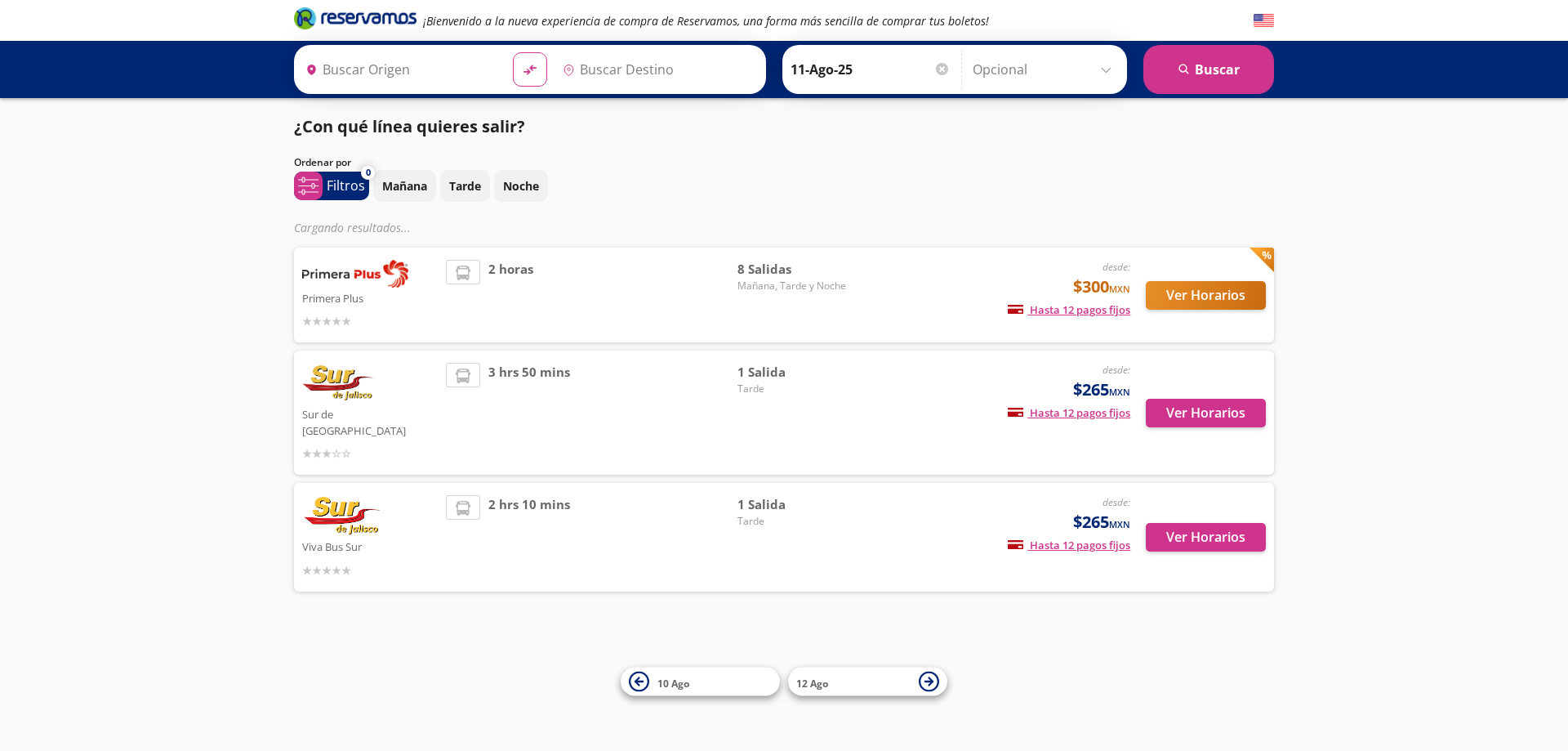
type input "[GEOGRAPHIC_DATA][PERSON_NAME], [GEOGRAPHIC_DATA]"
type input "[GEOGRAPHIC_DATA], [GEOGRAPHIC_DATA]"
click at [468, 190] on p "Tarde" at bounding box center [465, 185] width 32 height 18
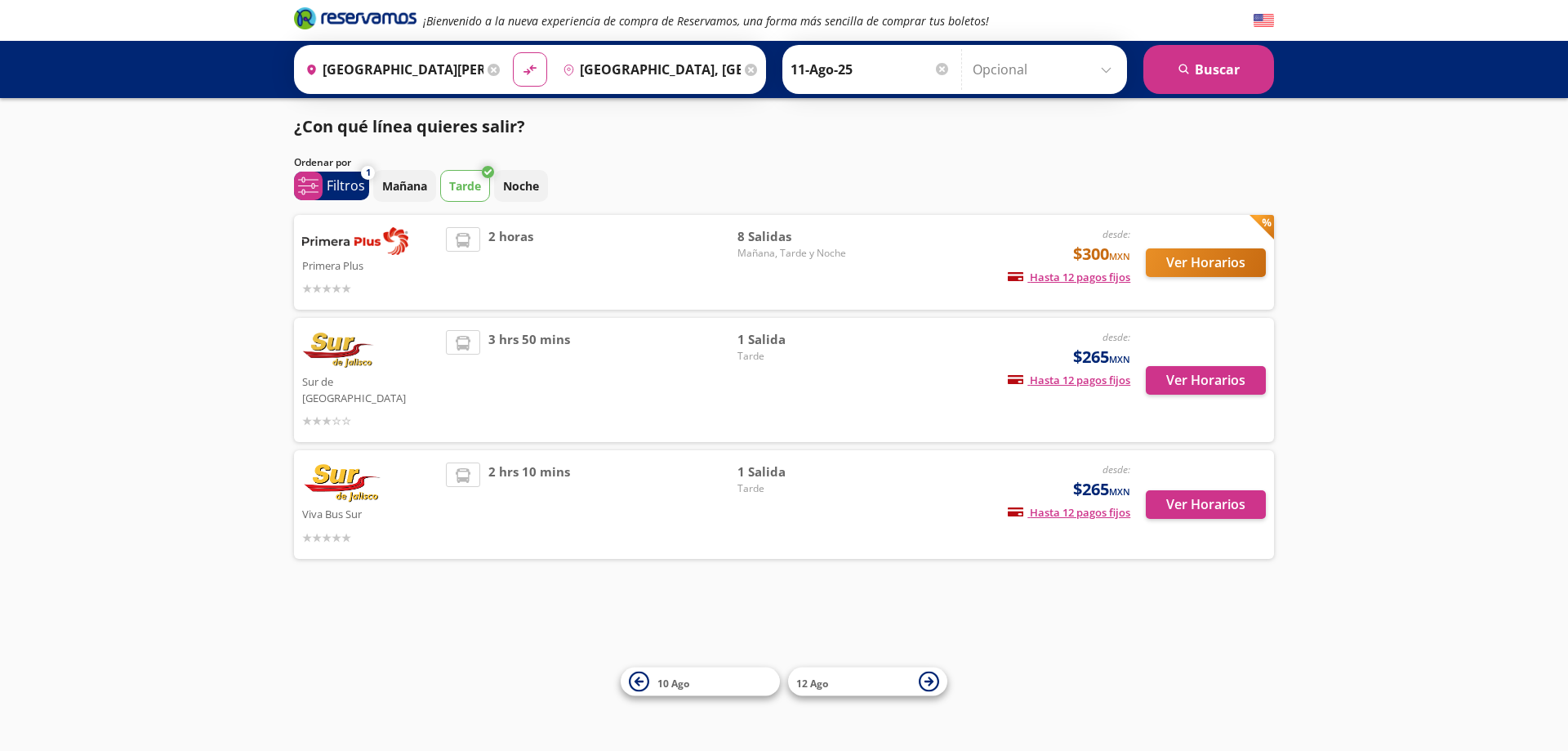
click at [316, 252] on img at bounding box center [355, 241] width 106 height 28
click at [1210, 261] on button "Ver Horarios" at bounding box center [1206, 262] width 120 height 28
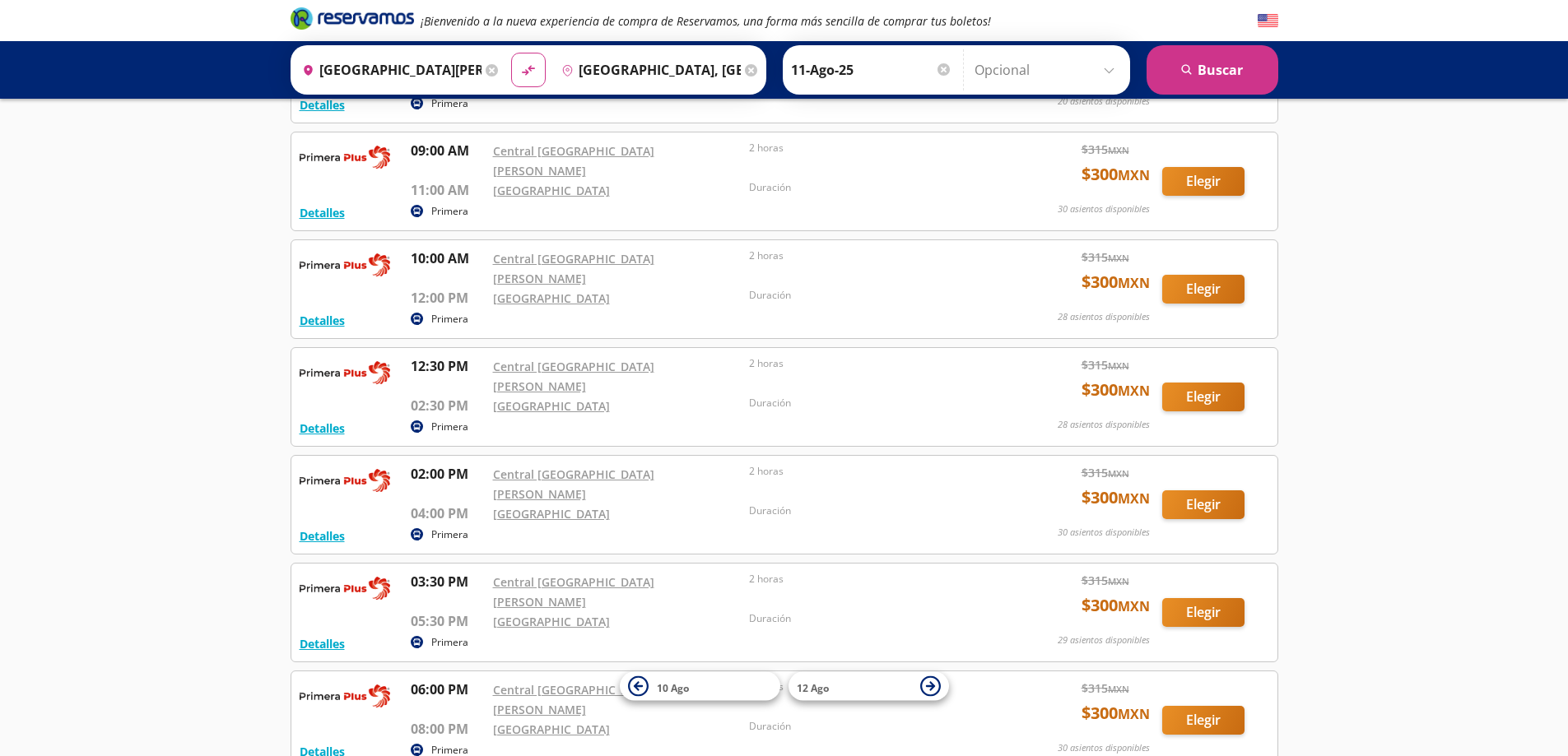
scroll to position [356, 0]
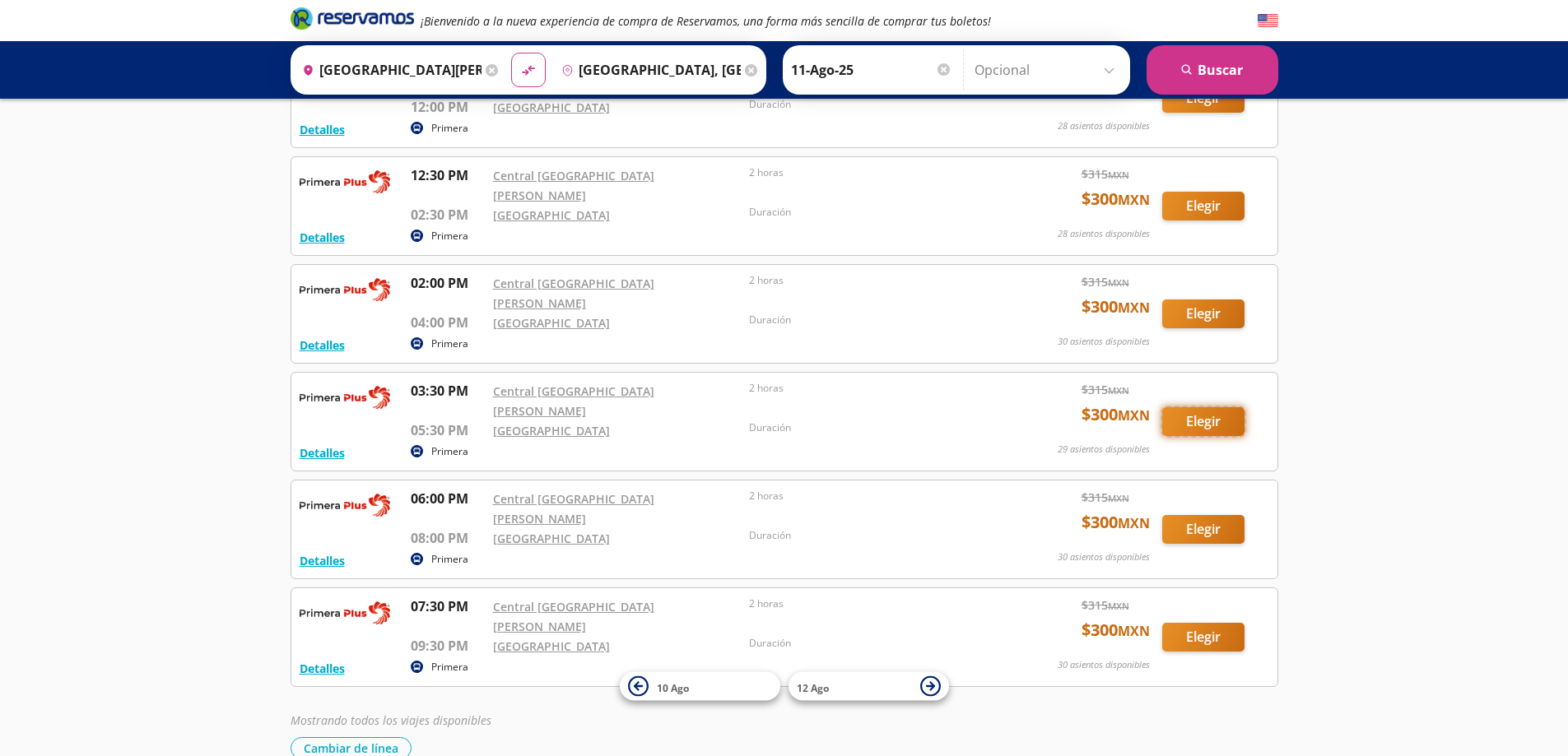
click at [1226, 407] on button "Elegir" at bounding box center [1203, 421] width 82 height 29
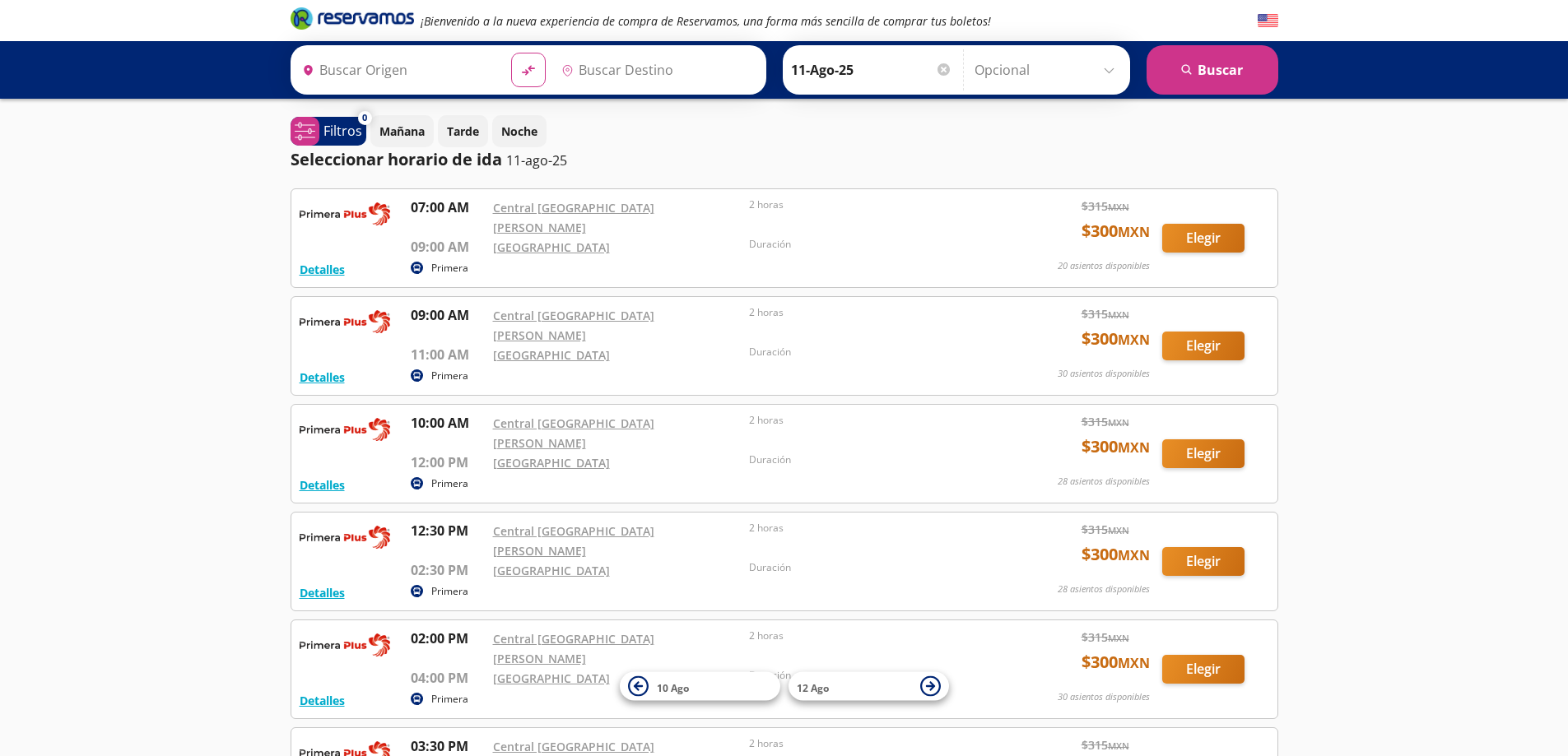
type input "[GEOGRAPHIC_DATA][PERSON_NAME], [GEOGRAPHIC_DATA]"
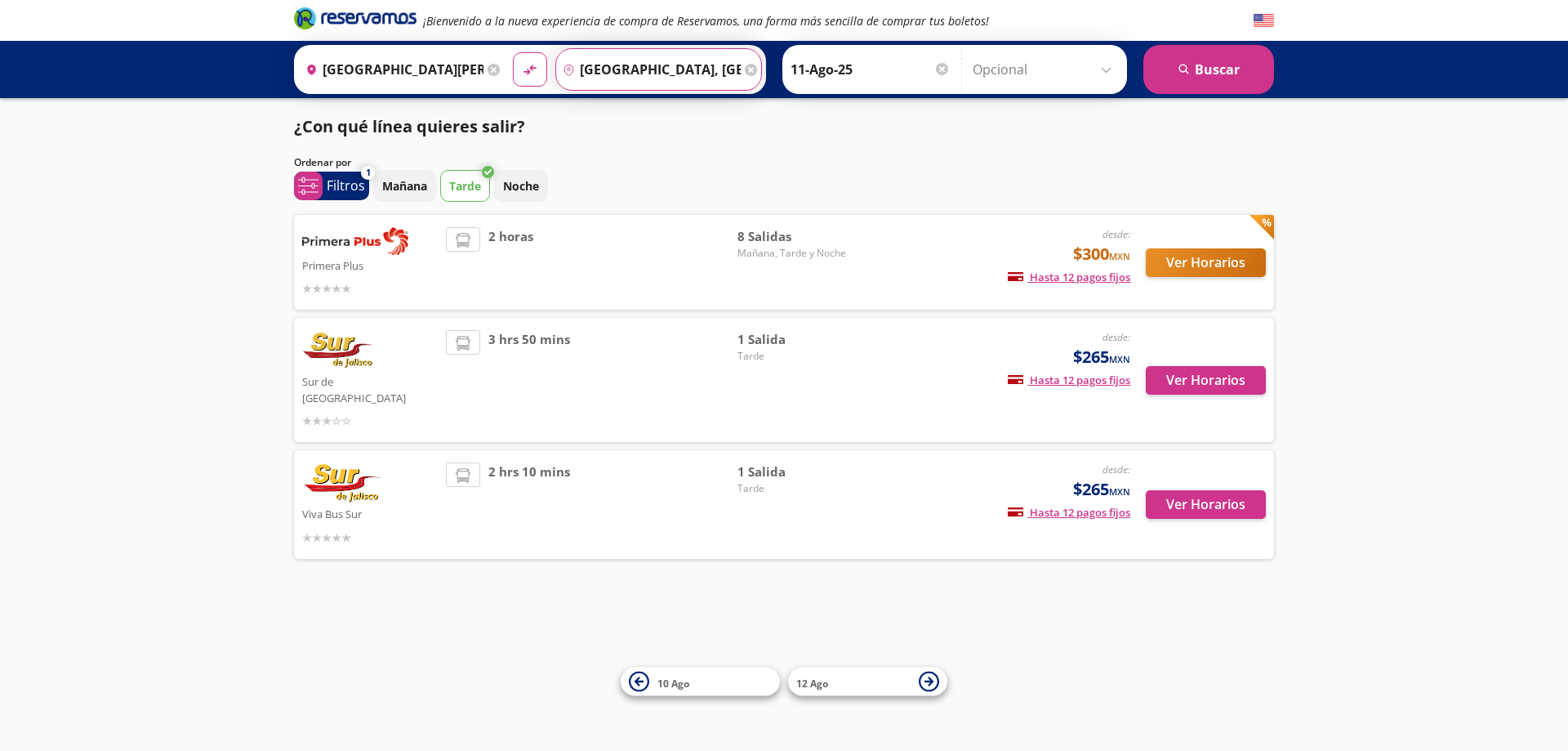
click at [605, 77] on input "[GEOGRAPHIC_DATA], [GEOGRAPHIC_DATA]" at bounding box center [648, 69] width 185 height 41
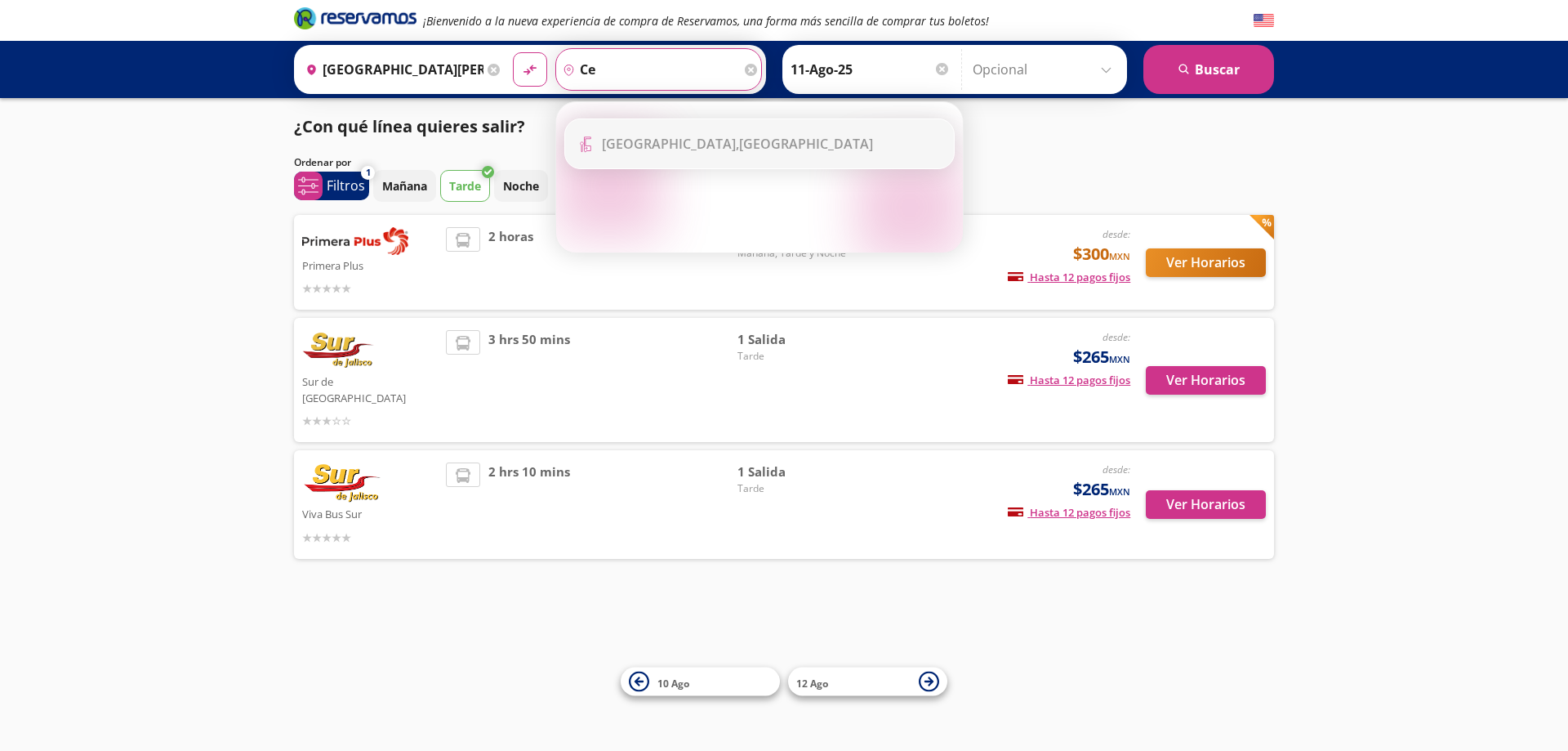
type input "c"
type input "monte"
click at [756, 67] on icon at bounding box center [751, 69] width 13 height 13
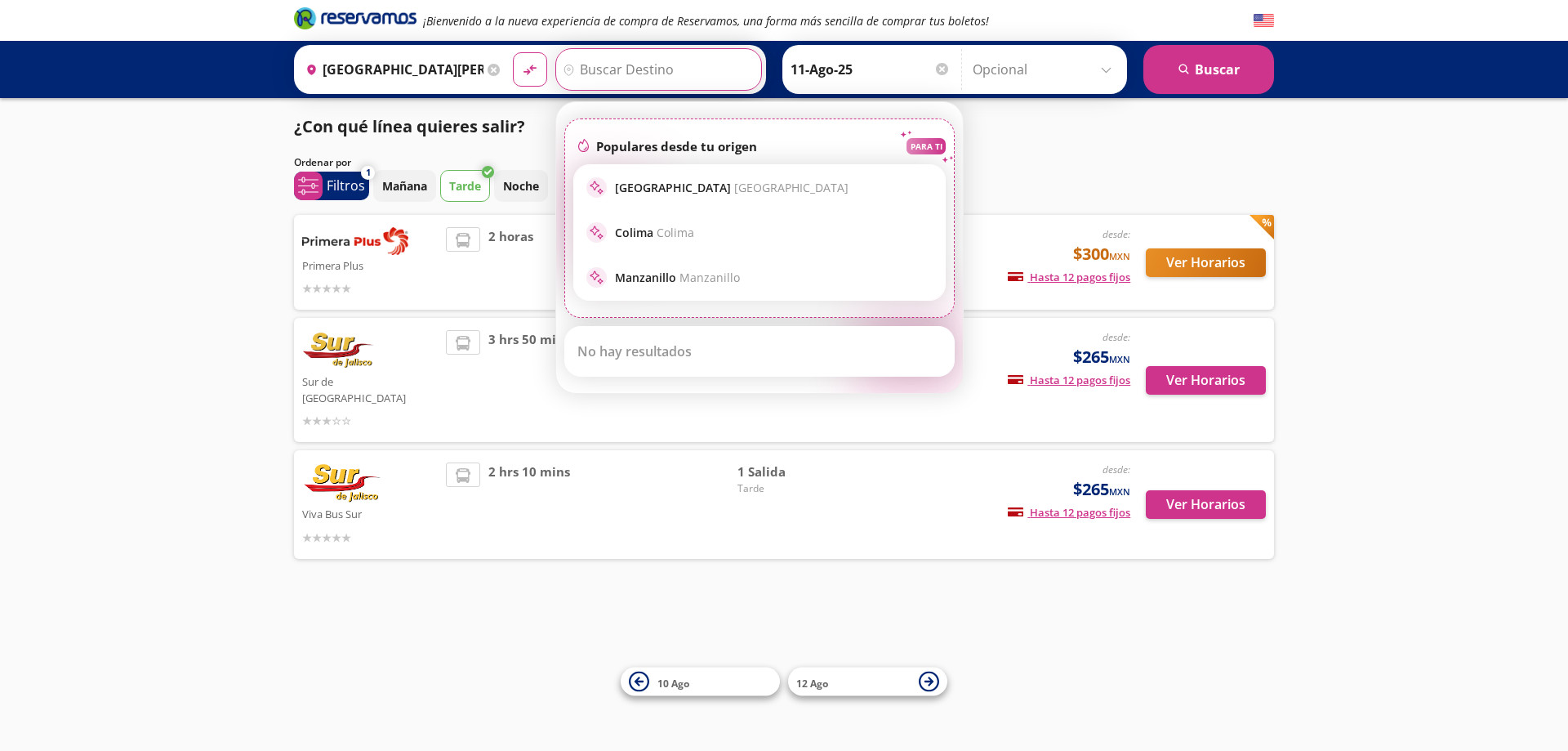
click at [589, 63] on input "Destino" at bounding box center [656, 69] width 201 height 41
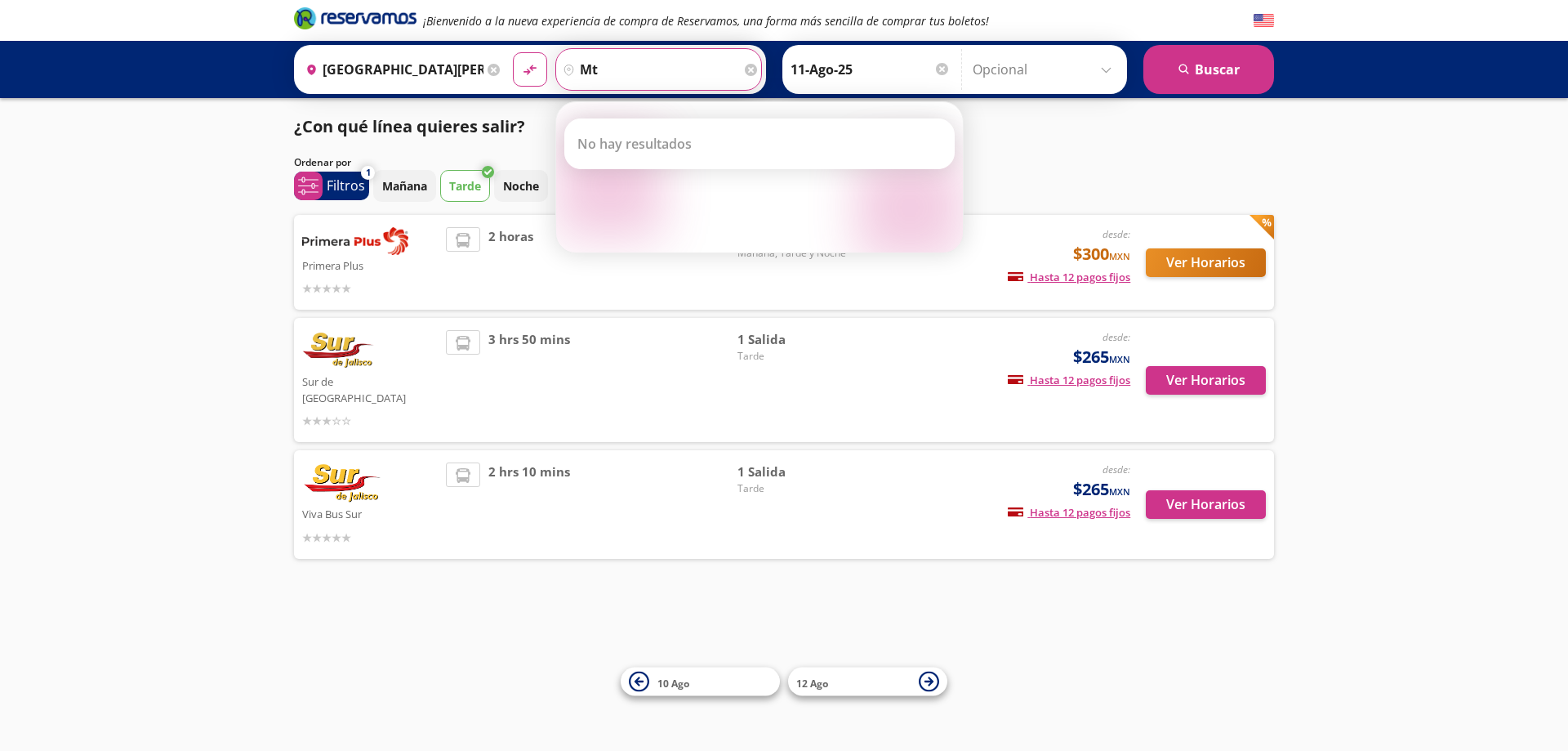
type input "m"
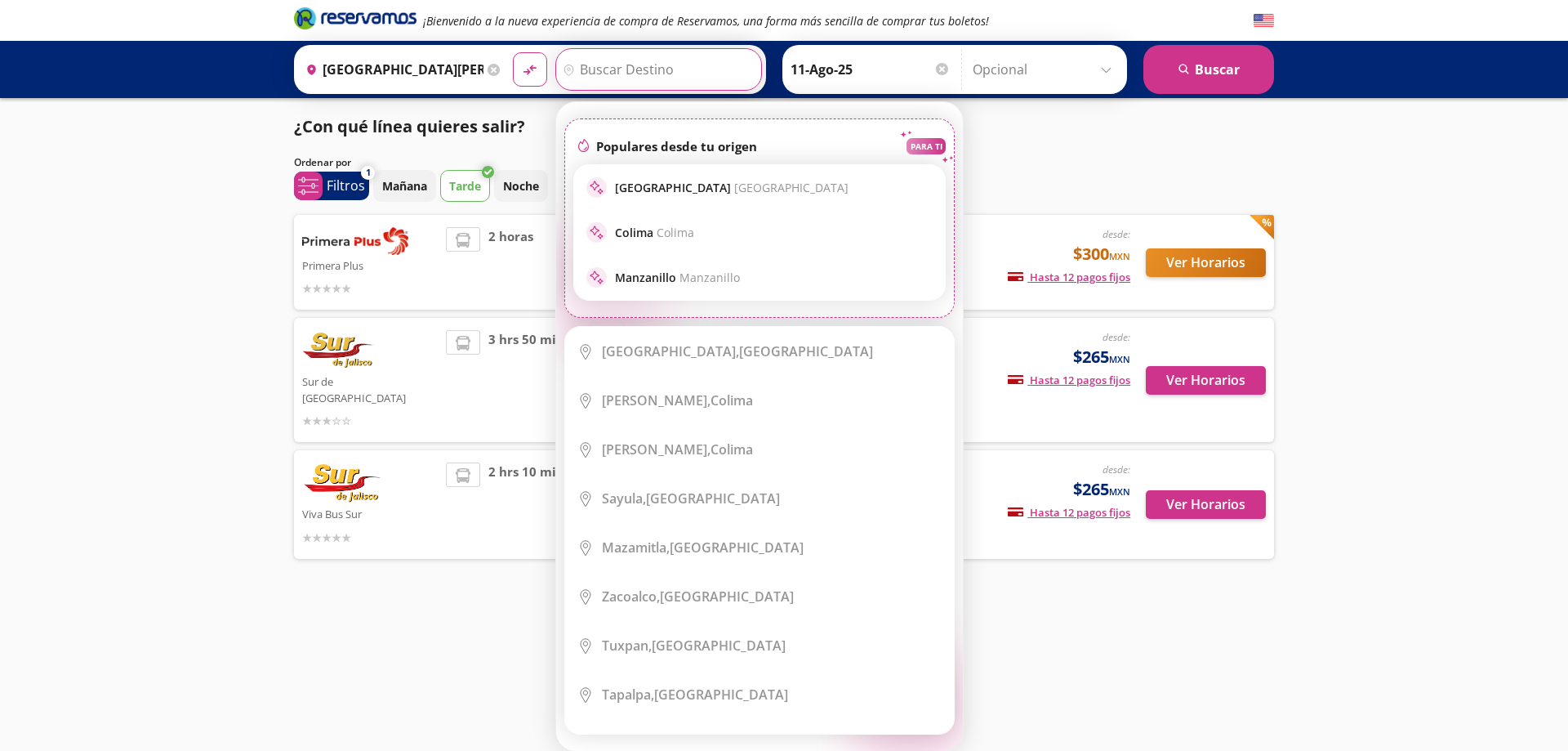
type input "d"
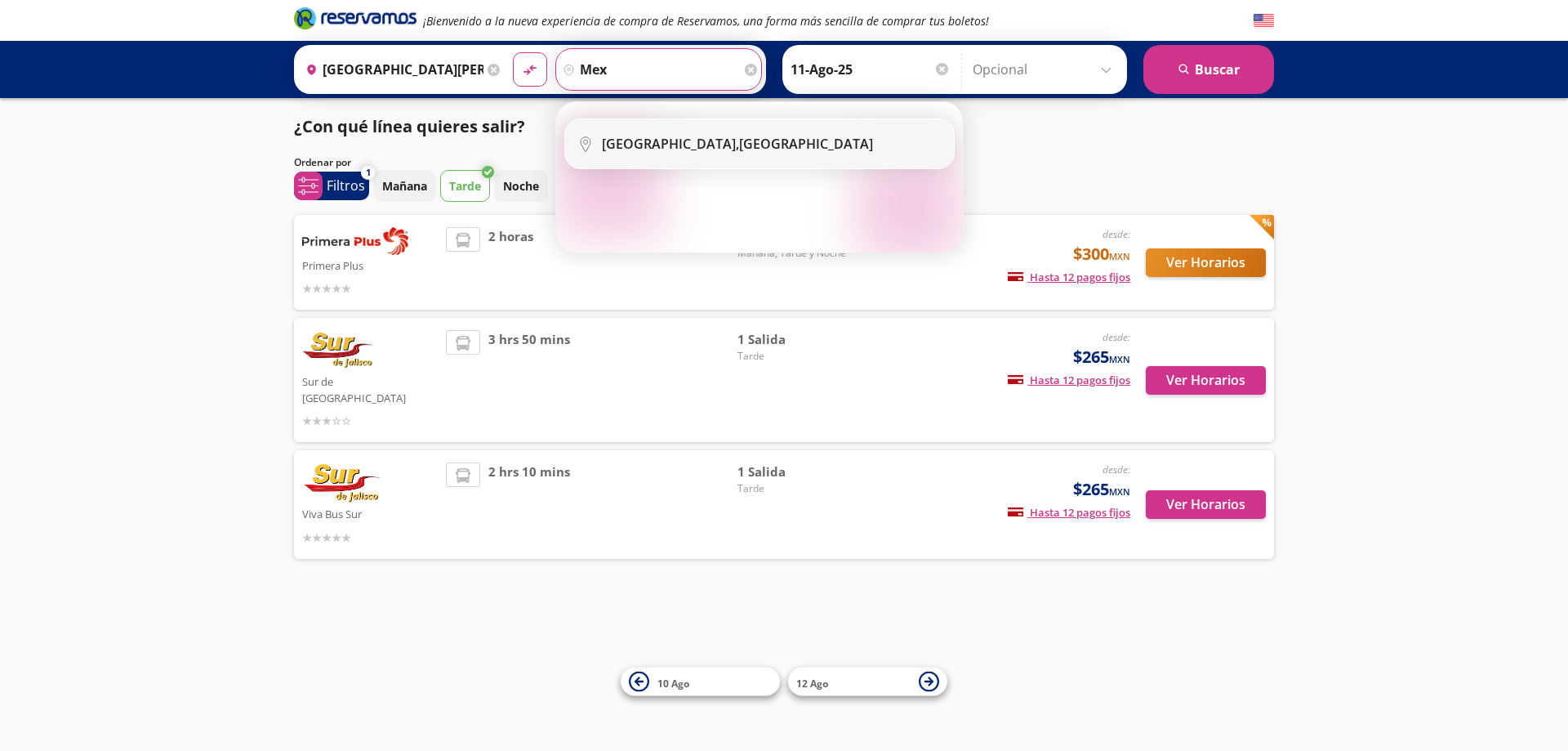
click at [629, 150] on b "[GEOGRAPHIC_DATA]," at bounding box center [670, 144] width 137 height 18
type input "[GEOGRAPHIC_DATA], [GEOGRAPHIC_DATA]"
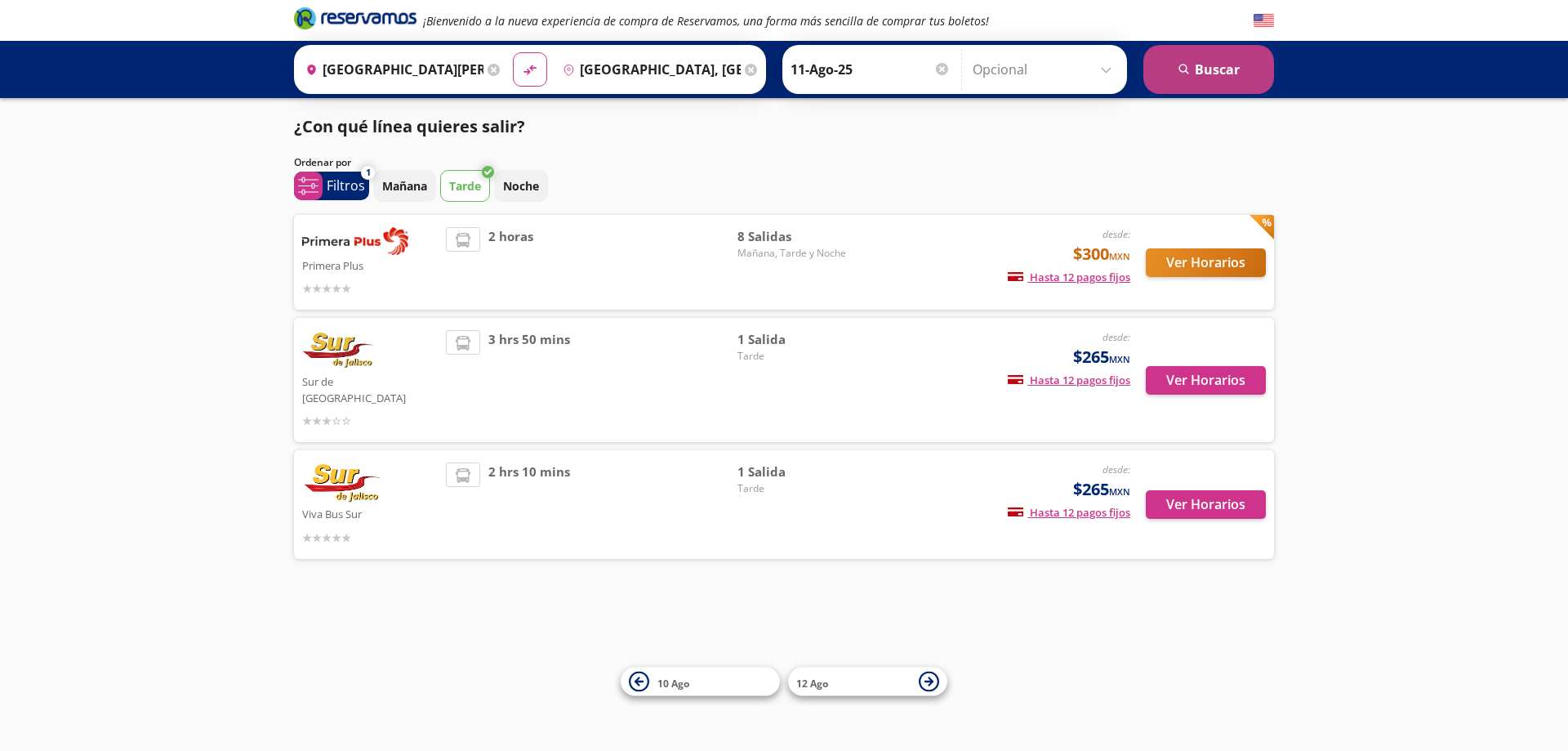
click at [1222, 58] on button "search [GEOGRAPHIC_DATA]" at bounding box center [1209, 69] width 131 height 49
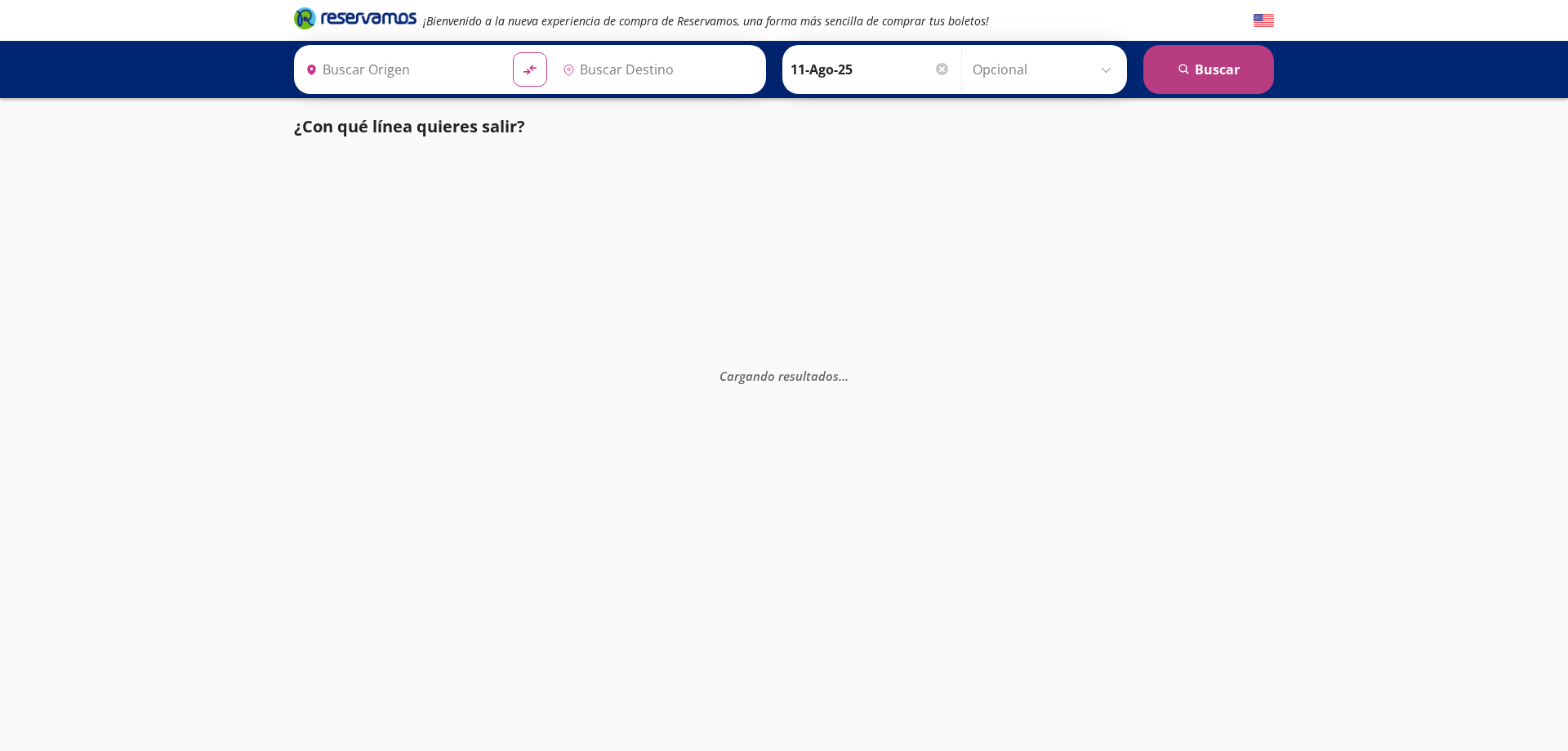
type input "[GEOGRAPHIC_DATA][PERSON_NAME], [GEOGRAPHIC_DATA]"
type input "[GEOGRAPHIC_DATA], [GEOGRAPHIC_DATA]"
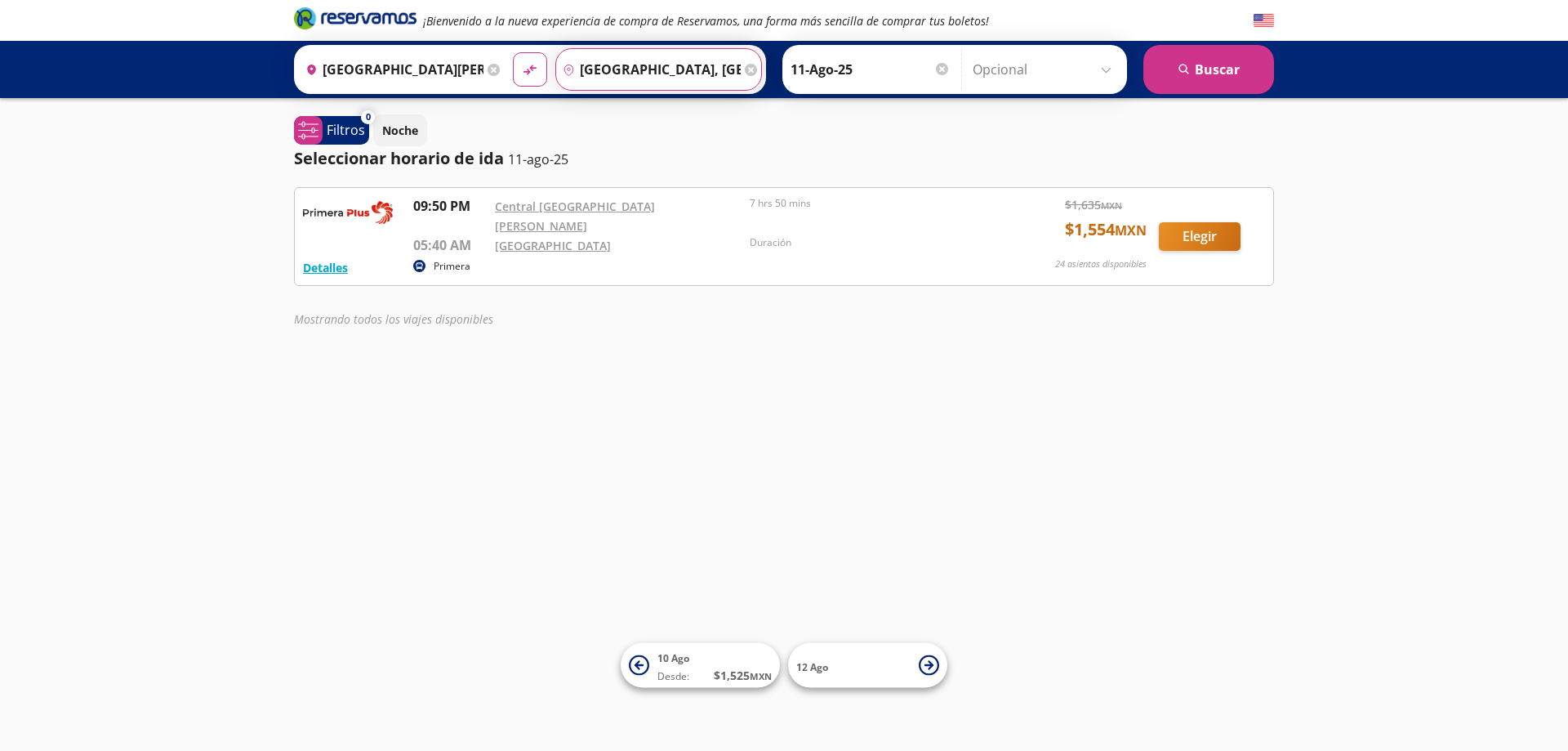
click at [630, 70] on input "[GEOGRAPHIC_DATA], [GEOGRAPHIC_DATA]" at bounding box center [648, 69] width 185 height 41
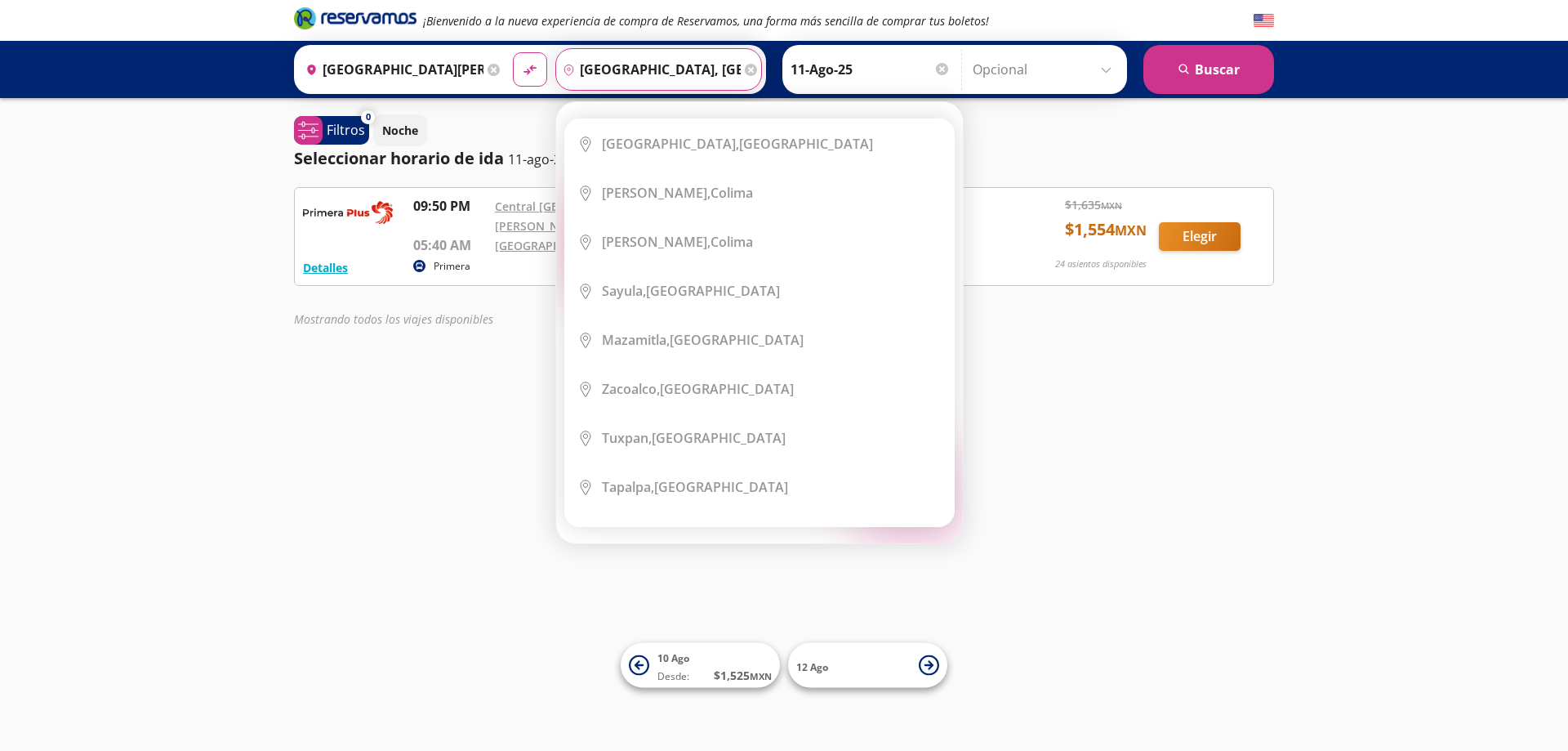
click at [493, 72] on icon at bounding box center [493, 69] width 13 height 13
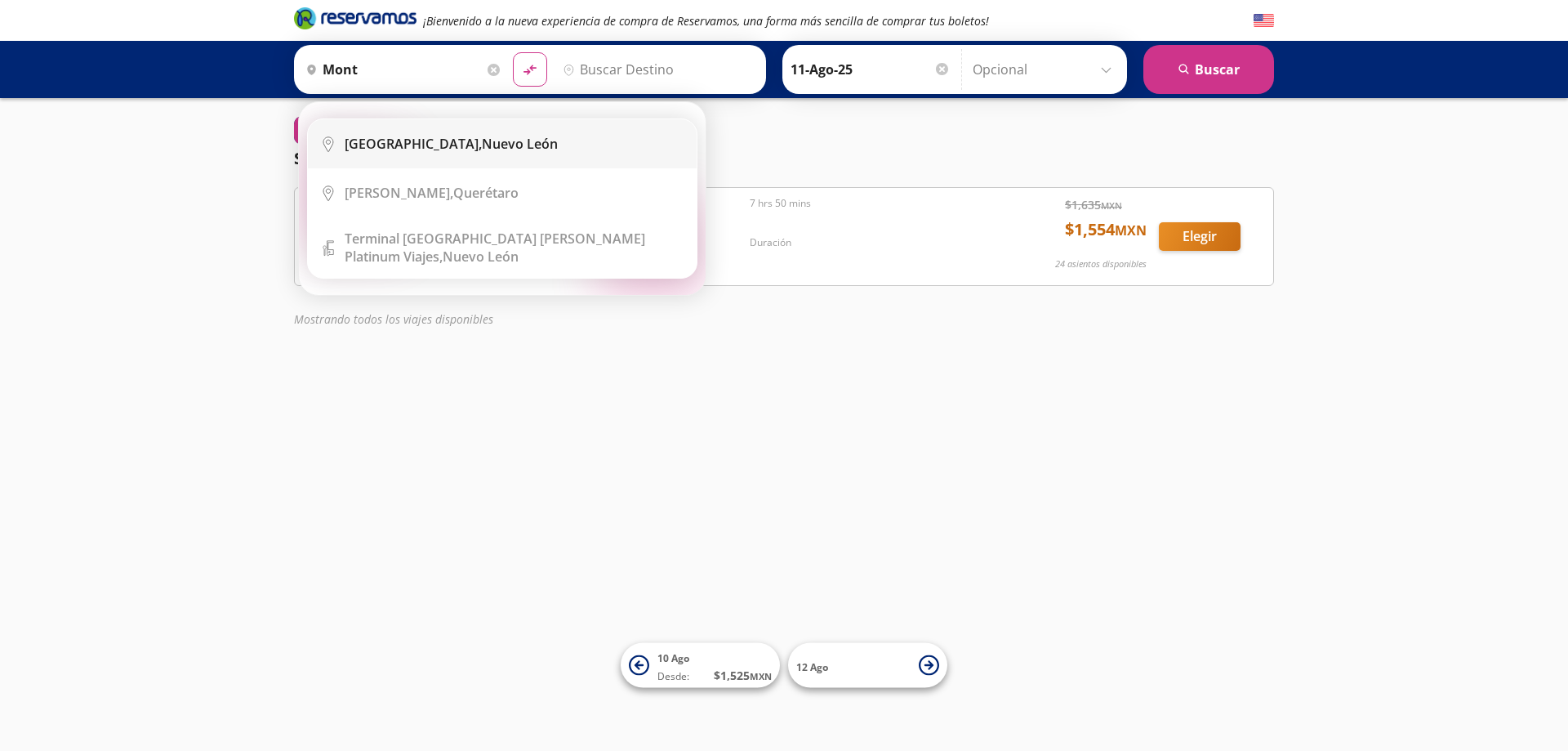
click at [468, 135] on div "[GEOGRAPHIC_DATA], [GEOGRAPHIC_DATA]" at bounding box center [451, 144] width 213 height 18
type input "[GEOGRAPHIC_DATA], [GEOGRAPHIC_DATA]"
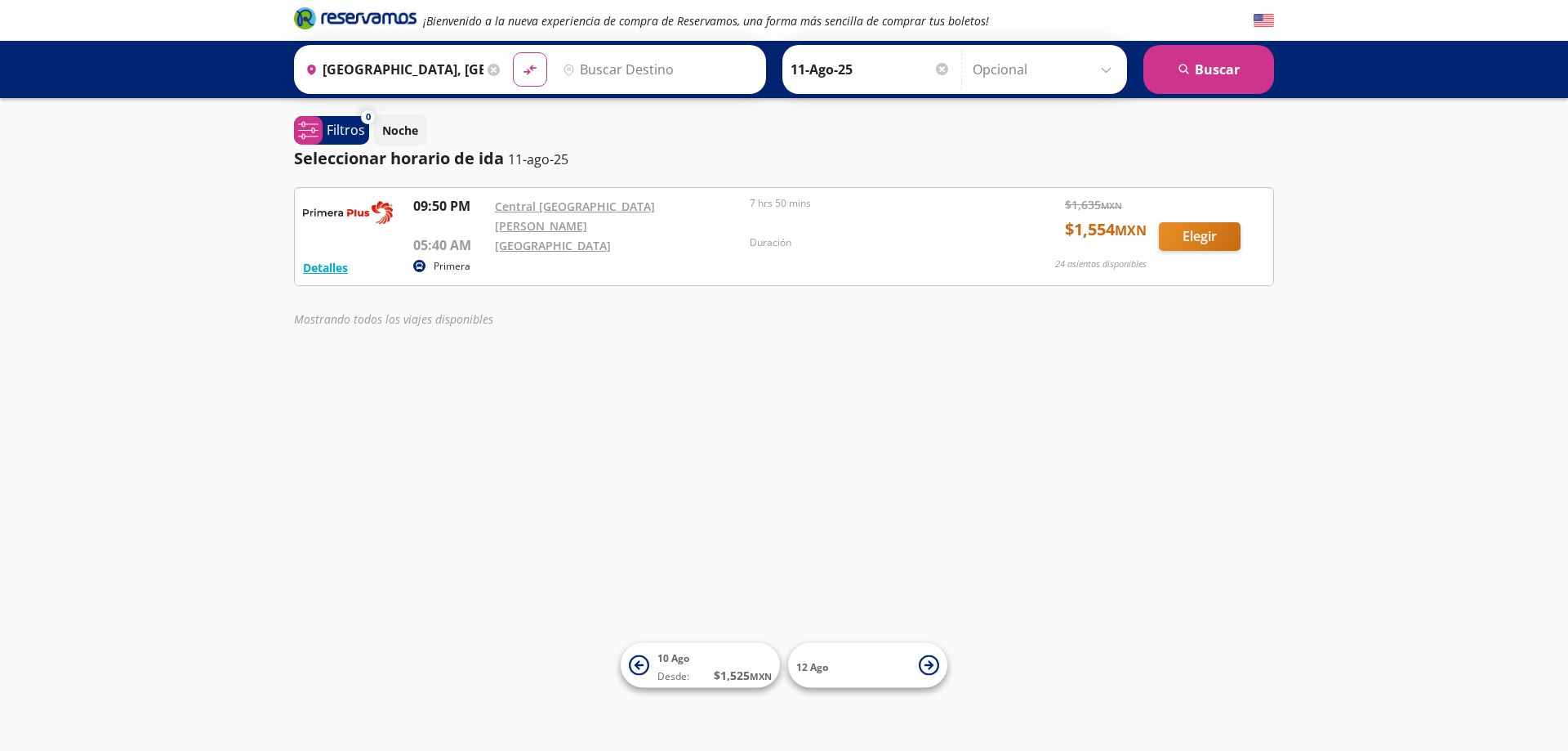
click at [656, 74] on input "Destino" at bounding box center [656, 69] width 201 height 41
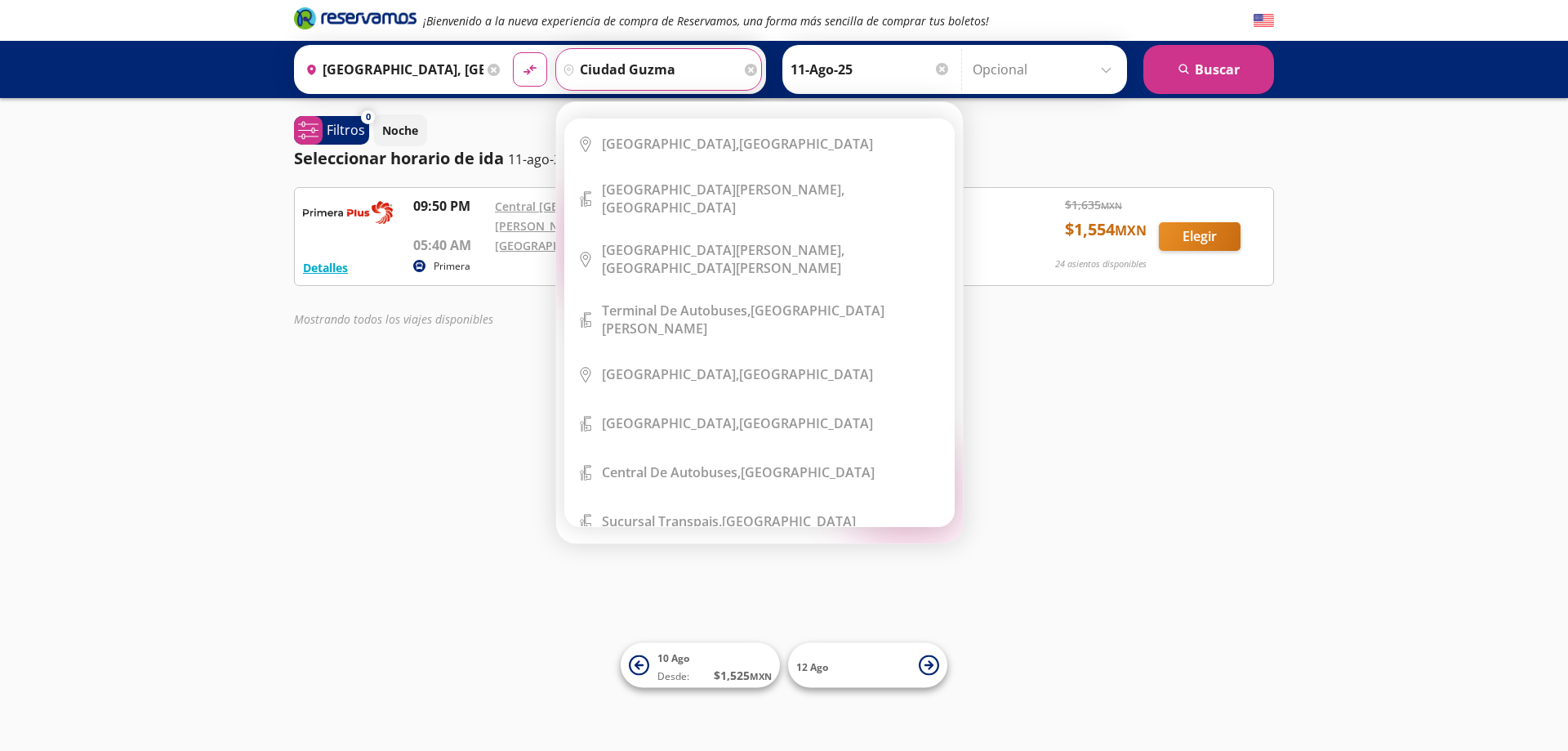
type input "ciudad [PERSON_NAME]"
